Goal: Go to known website: Access a specific website the user already knows

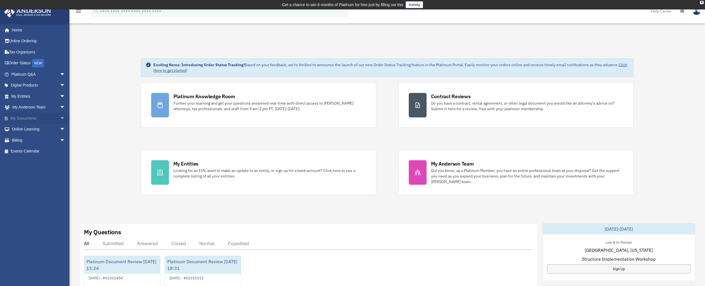
click at [61, 119] on span "arrow_drop_down" at bounding box center [65, 118] width 11 height 11
click at [24, 128] on link "Box" at bounding box center [41, 129] width 66 height 11
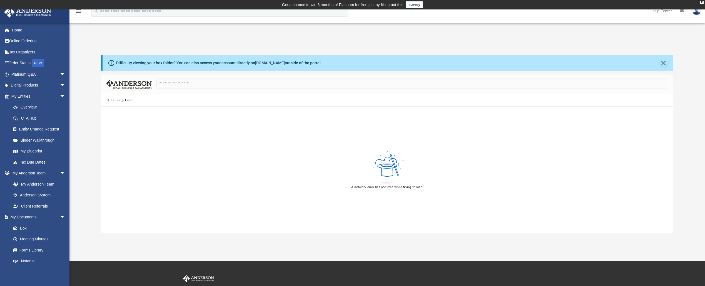
click at [267, 63] on link "[DOMAIN_NAME]" at bounding box center [270, 63] width 30 height 4
